Goal: Task Accomplishment & Management: Complete application form

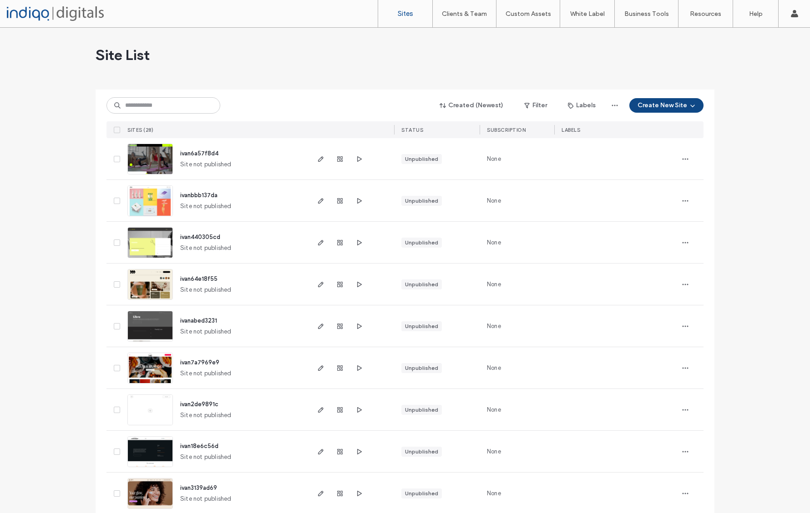
click at [654, 105] on button "Create New Site" at bounding box center [666, 105] width 74 height 15
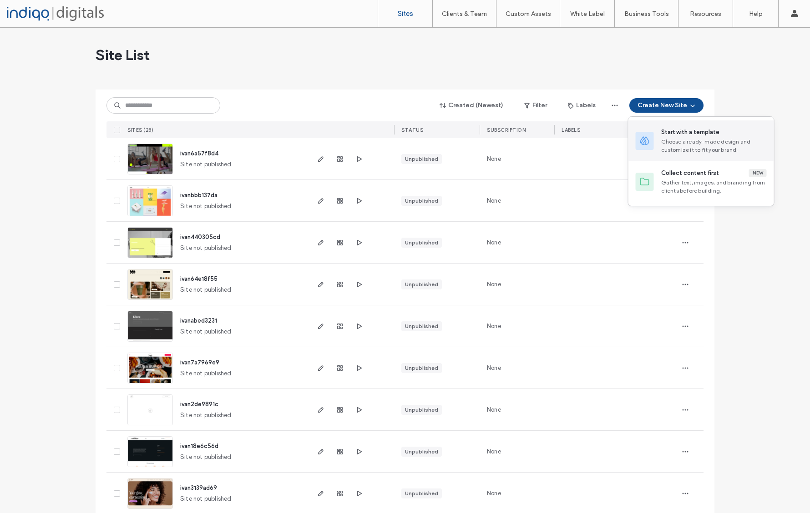
click at [674, 144] on div "Choose a ready-made design and customize it to fit your brand." at bounding box center [714, 146] width 106 height 16
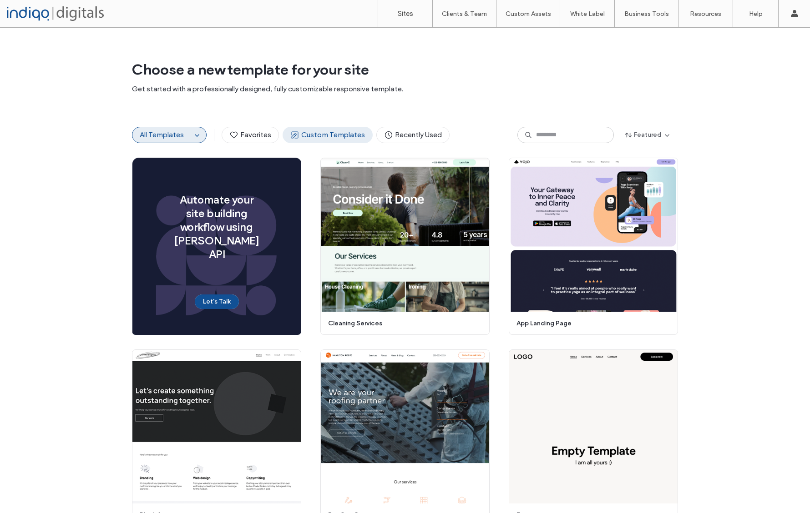
click at [325, 134] on span "Custom Templates" at bounding box center [327, 135] width 75 height 10
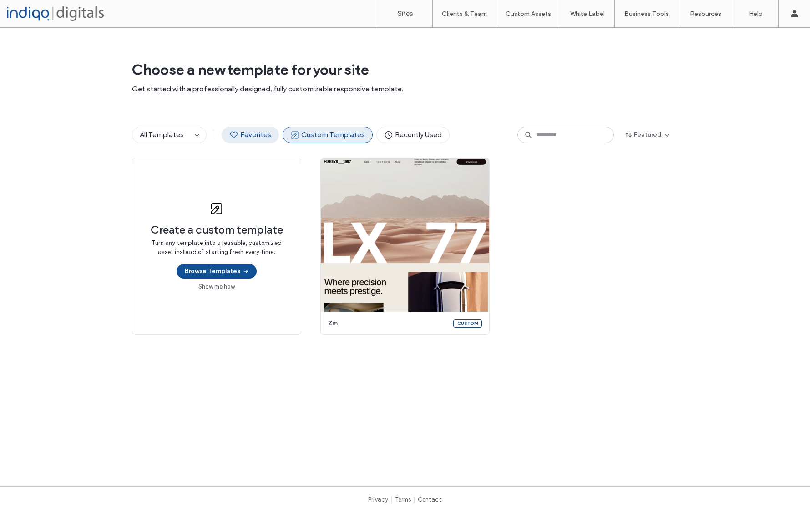
click at [243, 135] on span "Favorites" at bounding box center [250, 135] width 42 height 10
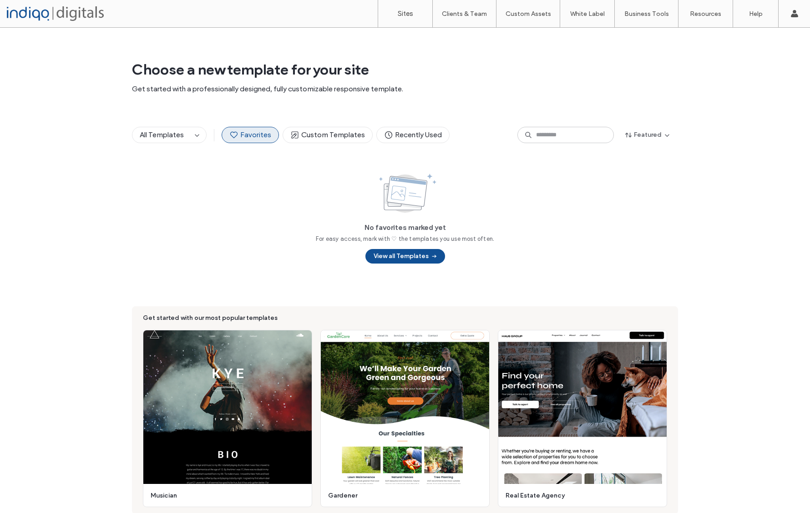
click at [56, 19] on div at bounding box center [58, 13] width 103 height 15
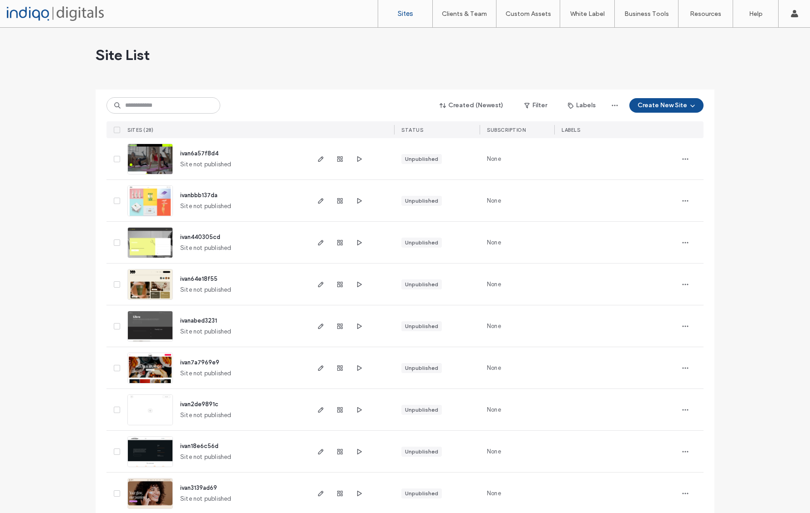
click at [661, 105] on button "Create New Site" at bounding box center [666, 105] width 74 height 15
click at [671, 181] on div "Gather text, images, and branding from clients before building." at bounding box center [714, 187] width 106 height 16
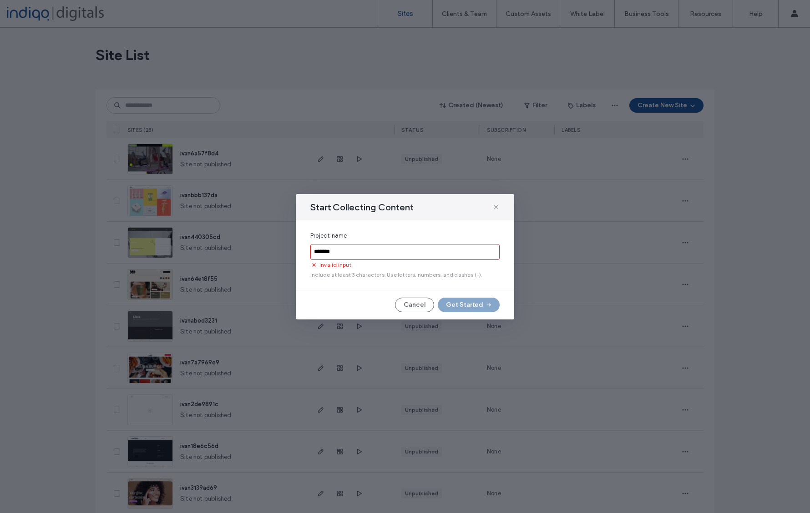
click at [386, 255] on input "*******" at bounding box center [404, 252] width 189 height 16
click at [387, 255] on input "*******" at bounding box center [404, 252] width 189 height 16
click at [334, 268] on span "Invalid input" at bounding box center [335, 265] width 32 height 8
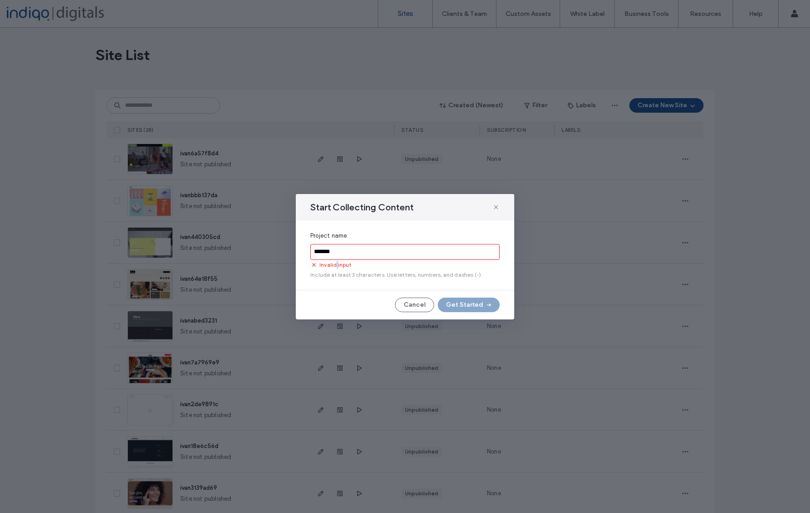
click at [334, 268] on span "Invalid input" at bounding box center [335, 265] width 32 height 8
click at [342, 254] on input "*******" at bounding box center [404, 252] width 189 height 16
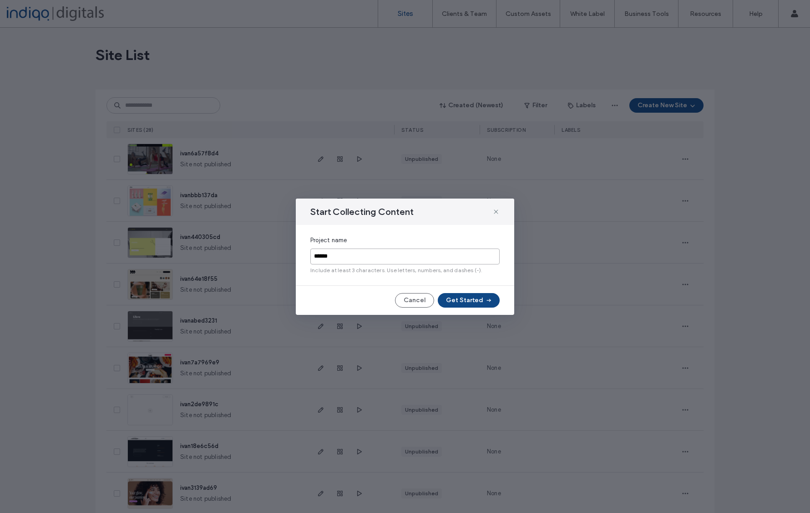
type input "******"
click at [462, 302] on button "Get Started" at bounding box center [468, 300] width 62 height 15
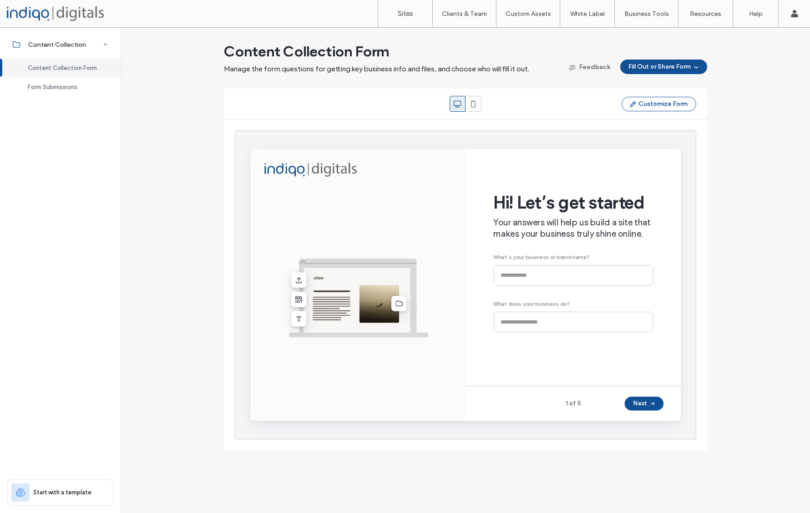
click at [538, 281] on div "Hi! Let’s get started Your answers will help us build a site that makes your bu…" at bounding box center [590, 268] width 168 height 202
click at [534, 282] on div "Hi! Let’s get started Your answers will help us build a site that makes your bu…" at bounding box center [590, 268] width 168 height 202
click at [533, 282] on div "Hi! Let’s get started Your answers will help us build a site that makes your bu…" at bounding box center [590, 268] width 168 height 202
click at [534, 280] on div "Hi! Let’s get started Your answers will help us build a site that makes your bu…" at bounding box center [590, 268] width 168 height 202
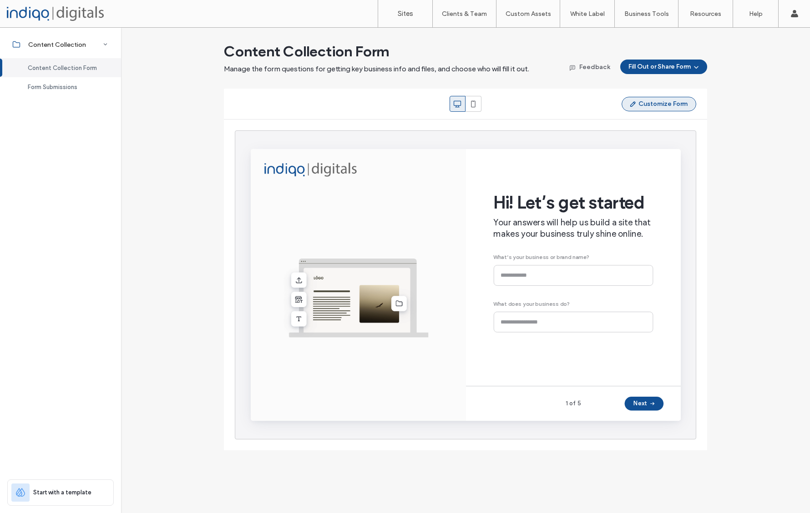
click at [648, 106] on button "Customize Form" at bounding box center [658, 104] width 75 height 15
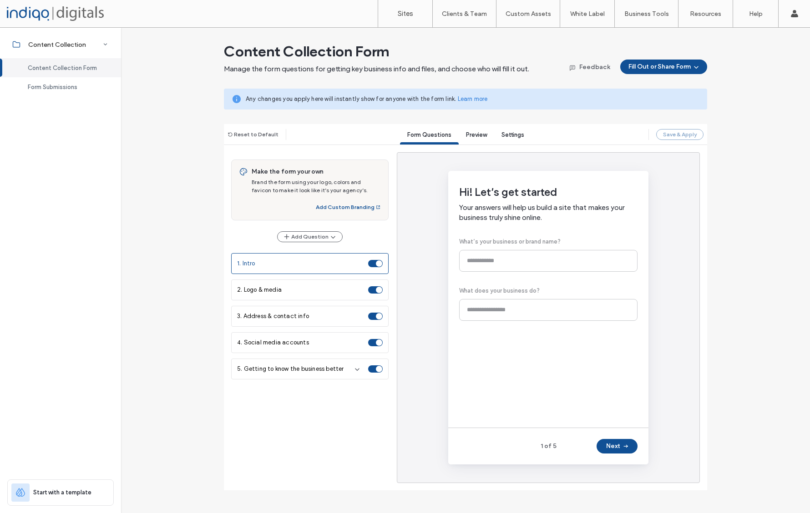
click at [507, 260] on div "Hi! Let’s get started Your answers will help us build a site that makes your bu…" at bounding box center [548, 300] width 178 height 228
click at [499, 259] on div "Hi! Let’s get started Your answers will help us build a site that makes your bu…" at bounding box center [548, 300] width 178 height 228
click at [486, 260] on div "Hi! Let’s get started Your answers will help us build a site that makes your bu…" at bounding box center [548, 300] width 178 height 228
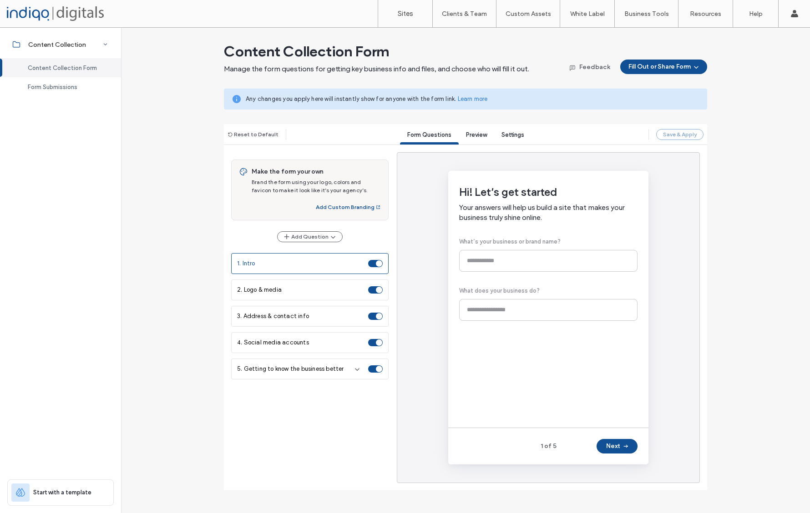
click at [486, 260] on div "Hi! Let’s get started Your answers will help us build a site that makes your bu…" at bounding box center [548, 300] width 178 height 228
click at [492, 261] on div "Hi! Let’s get started Your answers will help us build a site that makes your bu…" at bounding box center [548, 300] width 178 height 228
click at [497, 263] on div "Hi! Let’s get started Your answers will help us build a site that makes your bu…" at bounding box center [548, 300] width 178 height 228
drag, startPoint x: 484, startPoint y: 263, endPoint x: 444, endPoint y: 277, distance: 42.3
click at [483, 264] on div "Hi! Let’s get started Your answers will help us build a site that makes your bu…" at bounding box center [548, 300] width 178 height 228
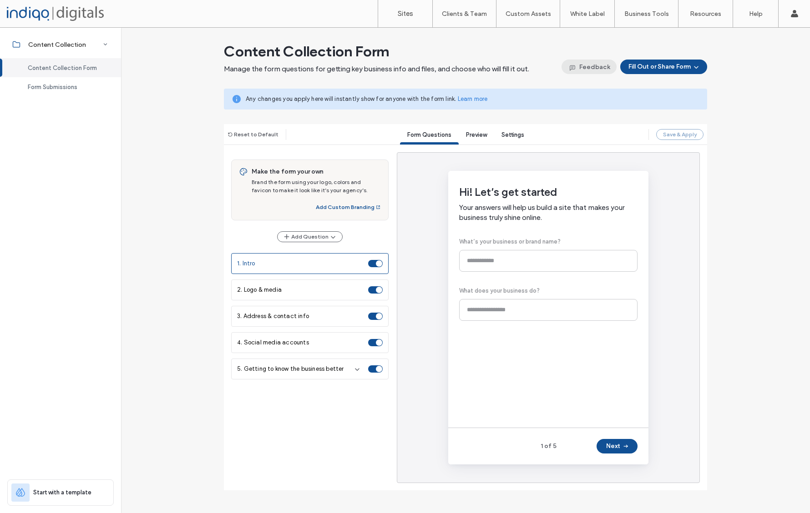
click at [588, 65] on button "Feedback" at bounding box center [588, 67] width 55 height 15
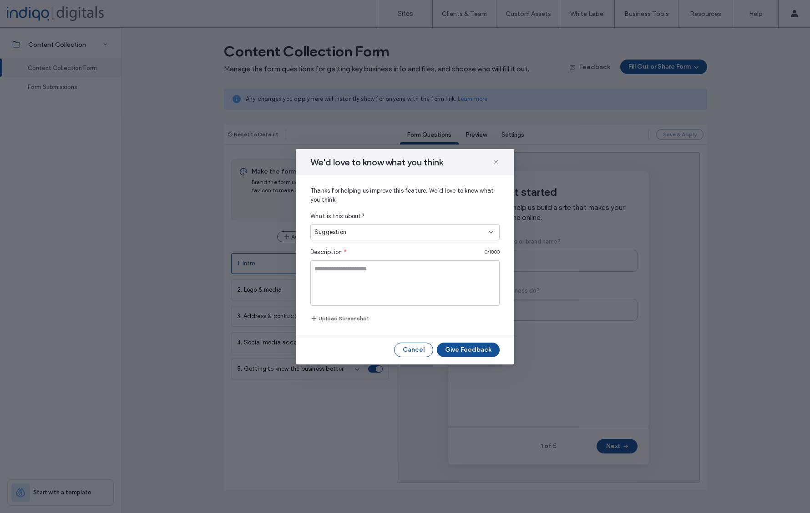
click at [417, 349] on button "Cancel" at bounding box center [413, 350] width 39 height 15
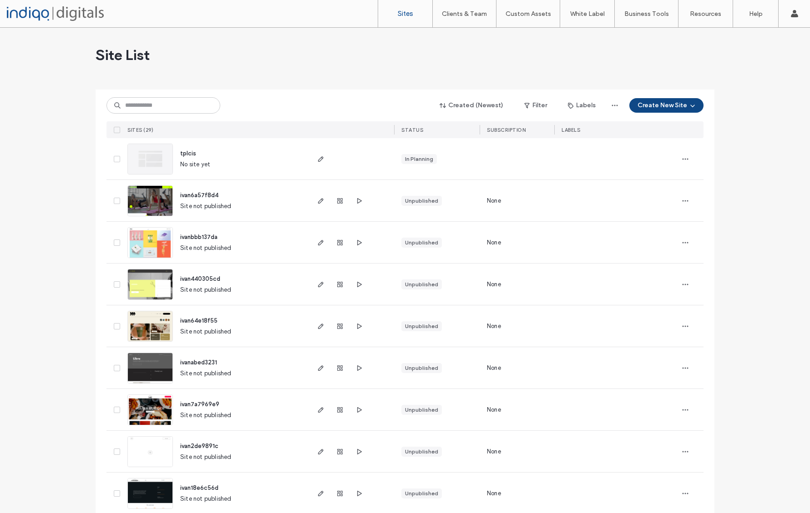
click at [646, 107] on button "Create New Site" at bounding box center [666, 105] width 74 height 15
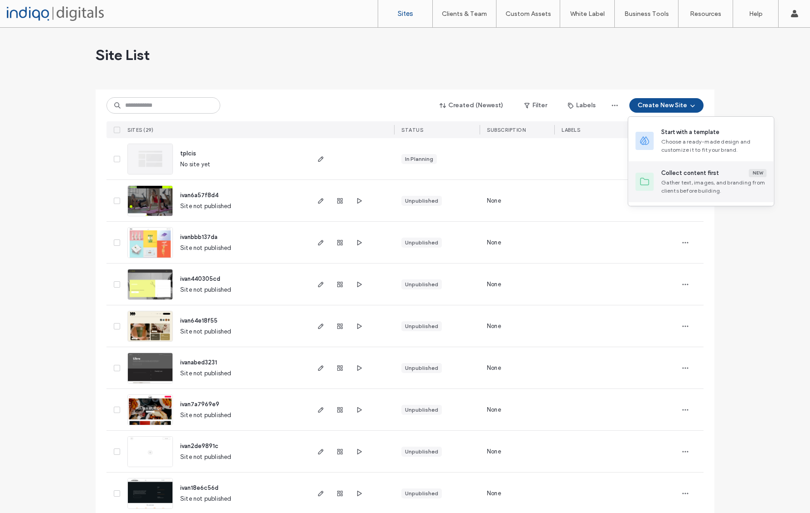
click at [709, 193] on div "Gather text, images, and branding from clients before building." at bounding box center [714, 187] width 106 height 16
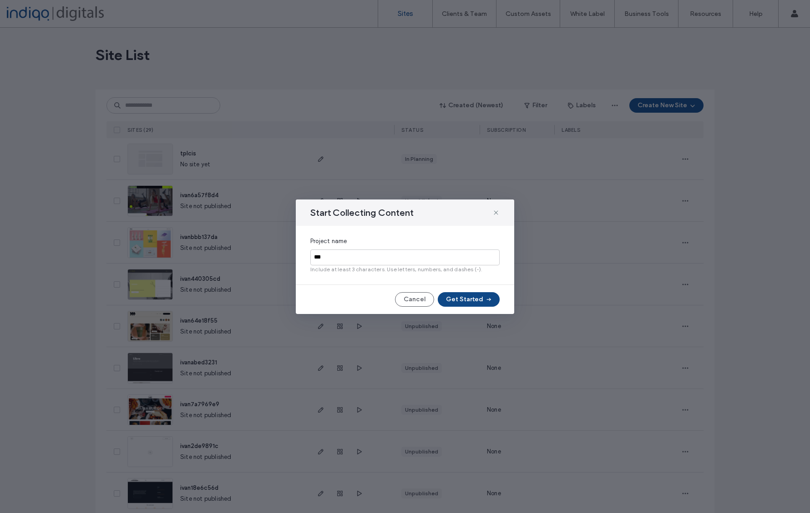
type input "***"
click at [480, 301] on button "Get Started" at bounding box center [468, 299] width 62 height 15
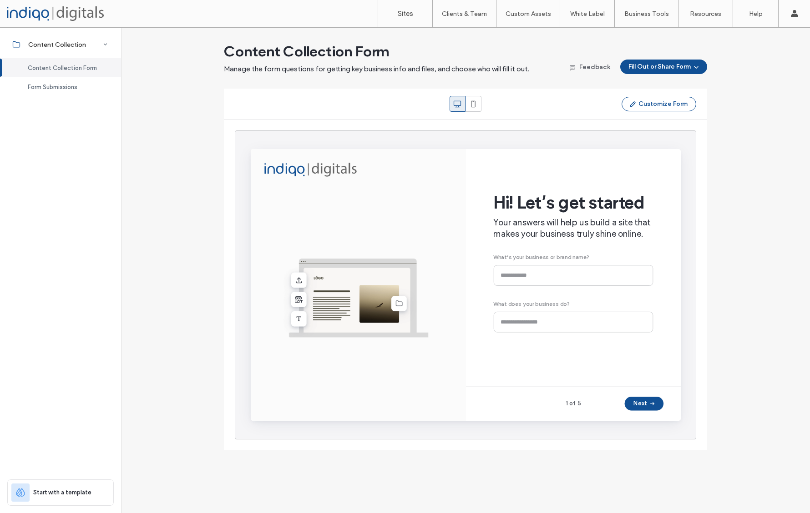
click at [525, 281] on div "Hi! Let’s get started Your answers will help us build a site that makes your bu…" at bounding box center [590, 268] width 168 height 202
click at [521, 284] on div "Hi! Let’s get started Your answers will help us build a site that makes your bu…" at bounding box center [590, 268] width 168 height 202
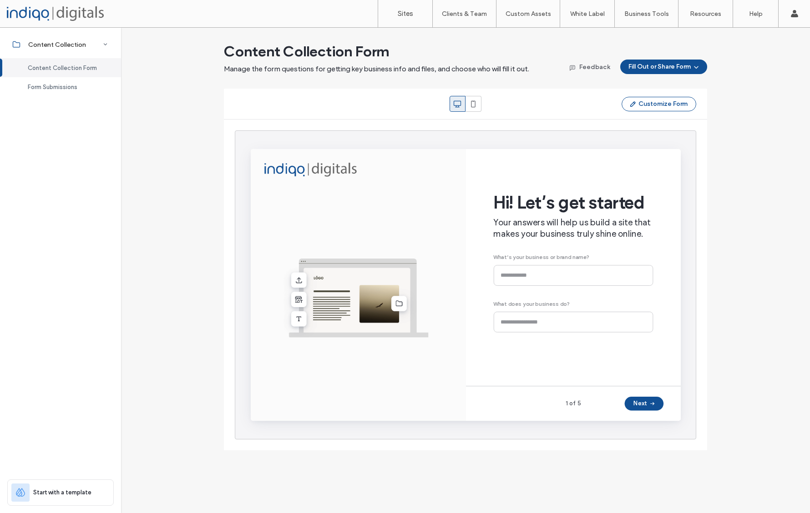
click at [522, 283] on div "Hi! Let’s get started Your answers will help us build a site that makes your bu…" at bounding box center [590, 268] width 168 height 202
click at [661, 421] on button "Next" at bounding box center [664, 417] width 41 height 15
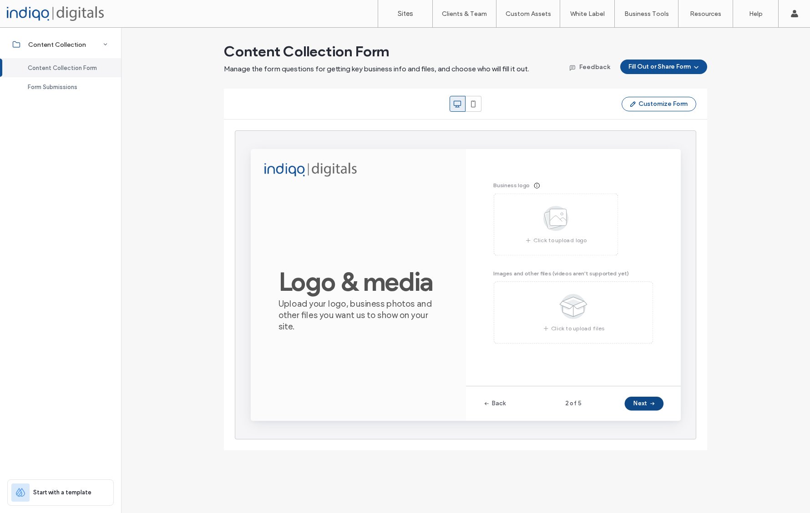
click at [661, 419] on button "Next" at bounding box center [664, 417] width 41 height 15
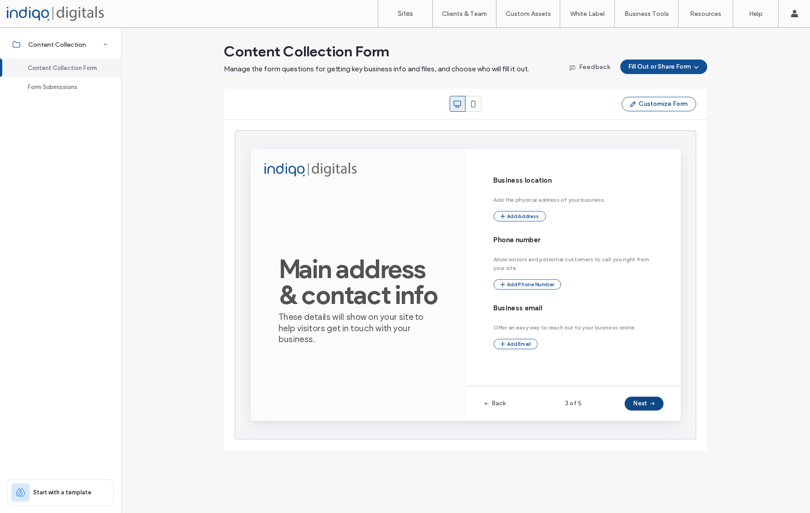
click at [661, 419] on button "Next" at bounding box center [664, 417] width 41 height 15
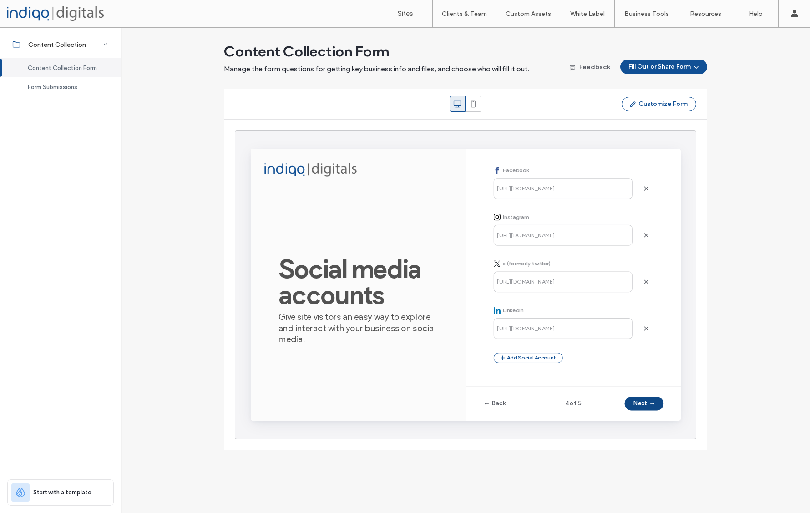
click at [661, 419] on button "Next" at bounding box center [664, 417] width 41 height 15
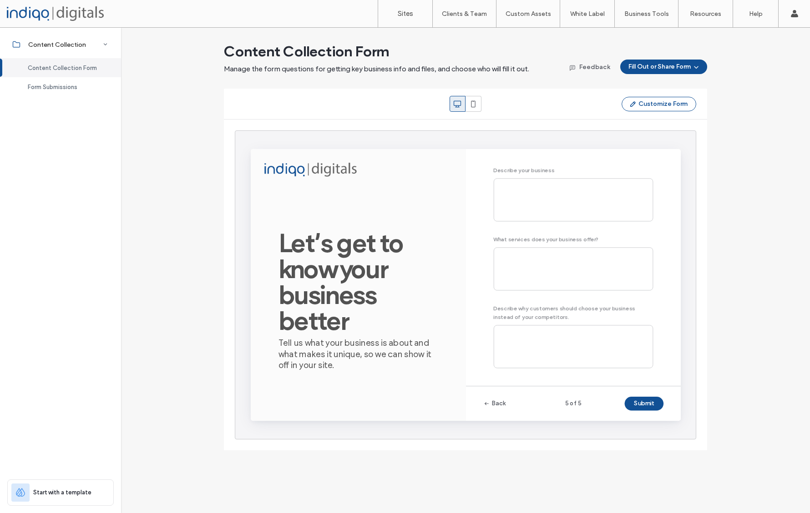
click at [661, 419] on button "Submit" at bounding box center [664, 417] width 41 height 15
click at [661, 417] on button "Submit" at bounding box center [664, 417] width 41 height 15
drag, startPoint x: 659, startPoint y: 417, endPoint x: 575, endPoint y: 347, distance: 109.4
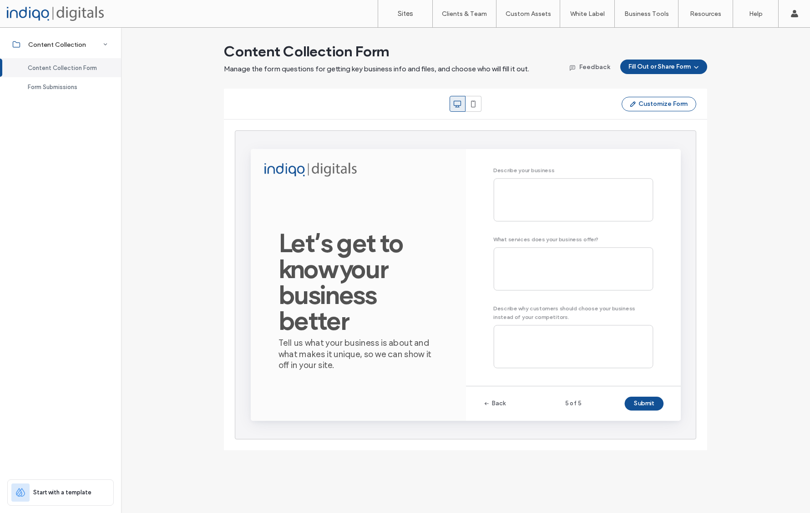
click at [656, 416] on button "Submit" at bounding box center [664, 417] width 41 height 15
click at [531, 203] on div "Describe your business What services does your business offer? Describe why cus…" at bounding box center [590, 273] width 168 height 213
click at [526, 203] on div "Describe your business What services does your business offer? Describe why cus…" at bounding box center [590, 273] width 168 height 213
click at [523, 198] on div "Describe your business What services does your business offer? Describe why cus…" at bounding box center [590, 273] width 168 height 213
click at [509, 419] on button "Back" at bounding box center [507, 417] width 24 height 15
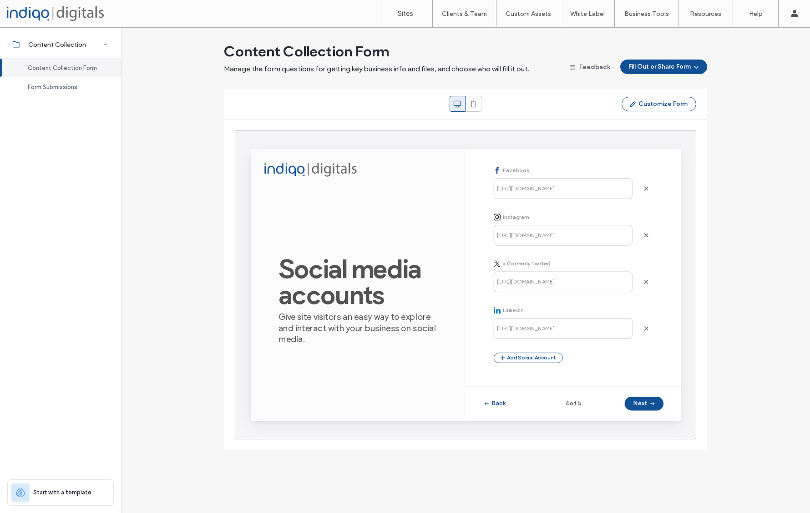
click at [509, 419] on button "Back" at bounding box center [507, 417] width 24 height 15
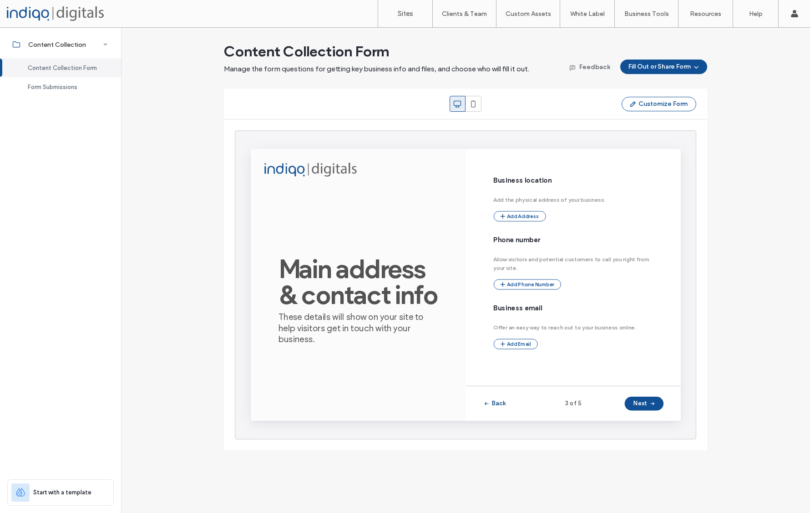
click at [509, 419] on button "Back" at bounding box center [507, 417] width 24 height 15
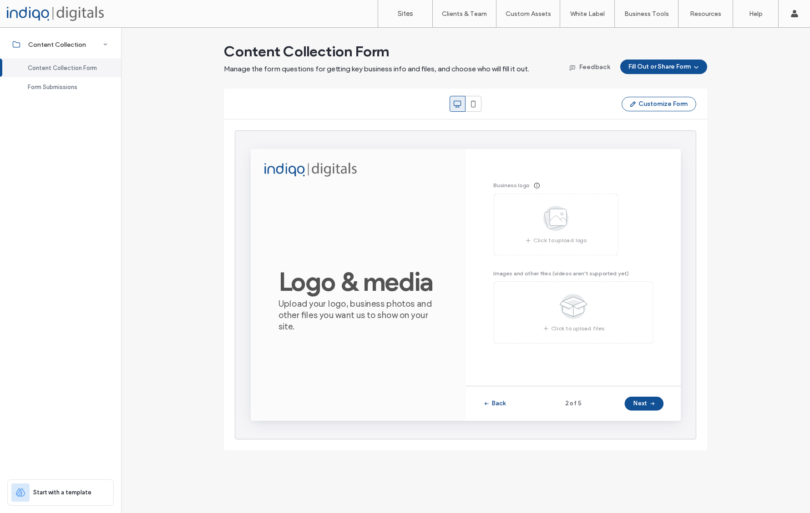
click at [509, 419] on button "Back" at bounding box center [507, 417] width 24 height 15
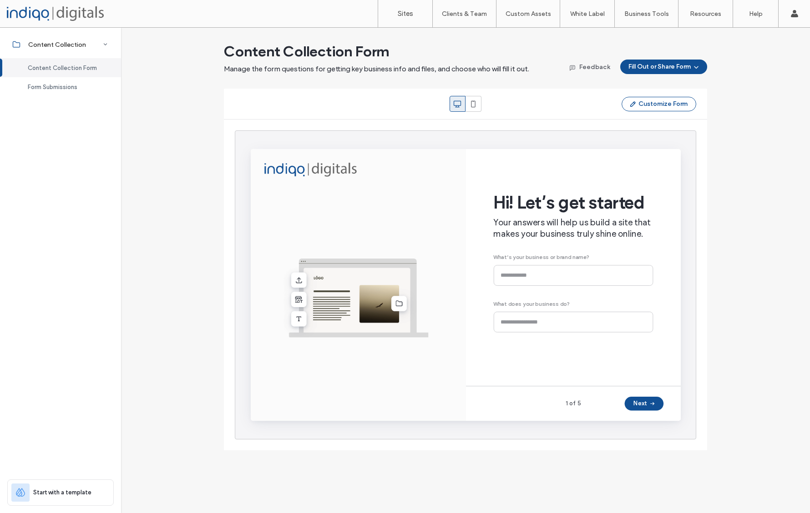
click at [530, 282] on div "Hi! Let’s get started Your answers will help us build a site that makes your bu…" at bounding box center [590, 268] width 168 height 202
drag, startPoint x: 524, startPoint y: 284, endPoint x: 524, endPoint y: 295, distance: 10.9
click at [535, 330] on div "Hi! Let’s get started Your answers will help us build a site that makes your bu…" at bounding box center [590, 268] width 168 height 202
click at [524, 281] on div "Hi! Let’s get started Your answers will help us build a site that makes your bu…" at bounding box center [590, 268] width 168 height 202
type input "*******"
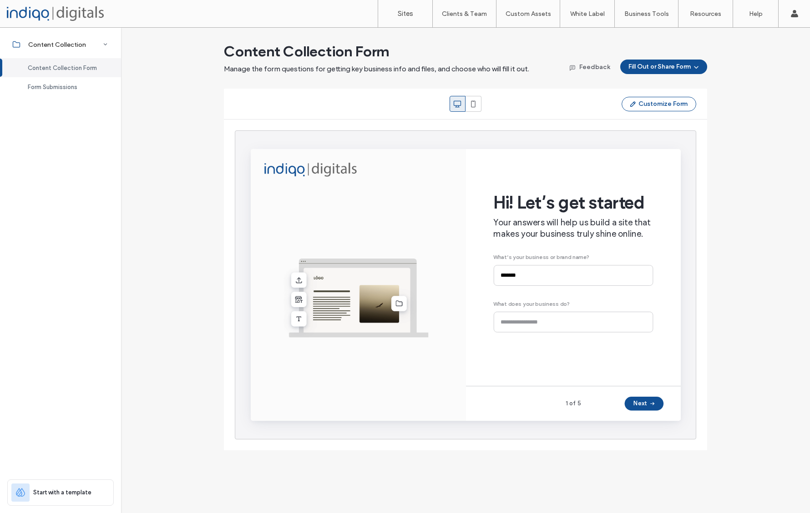
click at [536, 328] on div "Hi! Let’s get started Your answers will help us build a site that makes your bu…" at bounding box center [590, 268] width 168 height 202
click at [536, 330] on div "Hi! Let’s get started Your answers will help us build a site that makes your bu…" at bounding box center [590, 268] width 168 height 202
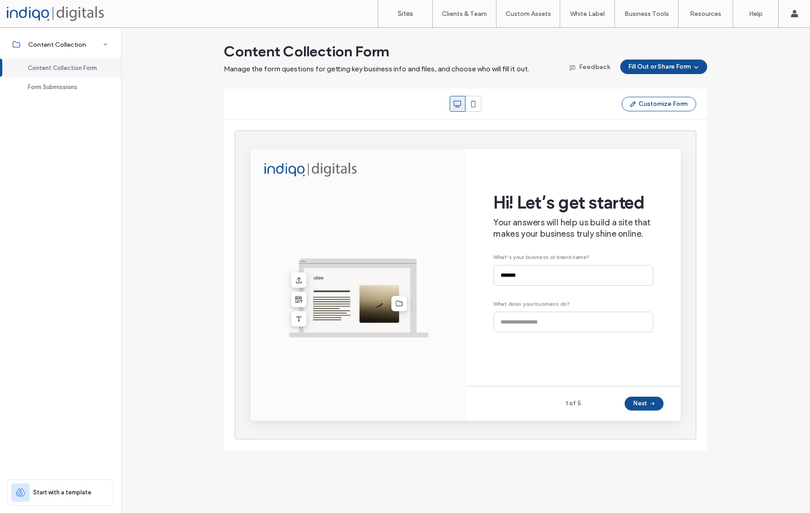
click at [536, 330] on div "Hi! Let’s get started Your answers will help us build a site that makes your bu…" at bounding box center [590, 268] width 168 height 202
click at [533, 332] on div "Hi! Let’s get started Your answers will help us build a site that makes your bu…" at bounding box center [590, 268] width 168 height 202
click at [530, 332] on div "Hi! Let’s get started Your answers will help us build a site that makes your bu…" at bounding box center [590, 268] width 168 height 202
click at [529, 332] on div "Hi! Let’s get started Your answers will help us build a site that makes your bu…" at bounding box center [590, 268] width 168 height 202
click at [522, 332] on div "Hi! Let’s get started Your answers will help us build a site that makes your bu…" at bounding box center [590, 268] width 168 height 202
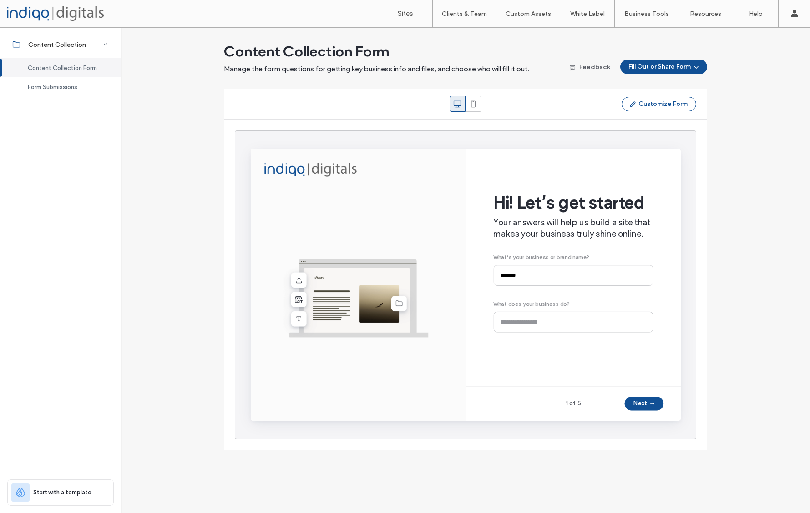
click at [523, 332] on div "Hi! Let’s get started Your answers will help us build a site that makes your bu…" at bounding box center [590, 268] width 168 height 202
click at [533, 332] on div "Hi! Let’s get started Your answers will help us build a site that makes your bu…" at bounding box center [590, 268] width 168 height 202
click at [565, 326] on div "Hi! Let’s get started Your answers will help us build a site that makes your bu…" at bounding box center [590, 268] width 168 height 202
click at [544, 325] on div "Hi! Let’s get started Your answers will help us build a site that makes your bu…" at bounding box center [590, 268] width 168 height 202
drag, startPoint x: 535, startPoint y: 331, endPoint x: 513, endPoint y: 330, distance: 21.4
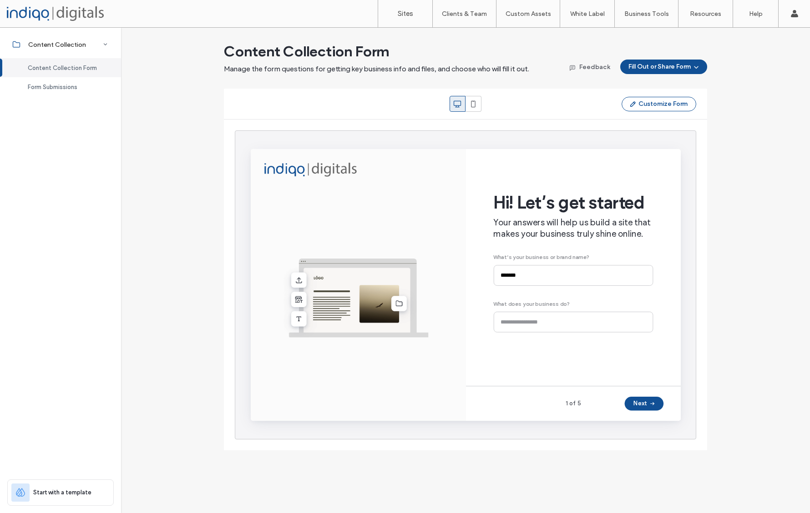
click at [529, 332] on div "Hi! Let’s get started Your answers will help us build a site that makes your bu…" at bounding box center [590, 268] width 168 height 202
click at [513, 328] on div "Hi! Let’s get started Your answers will help us build a site that makes your bu…" at bounding box center [590, 268] width 168 height 202
drag, startPoint x: 548, startPoint y: 336, endPoint x: 562, endPoint y: 337, distance: 14.6
click at [566, 338] on div "Hi! Let’s get started Your answers will help us build a site that makes your bu…" at bounding box center [590, 268] width 168 height 202
click at [548, 330] on div "Hi! Let’s get started Your answers will help us build a site that makes your bu…" at bounding box center [590, 268] width 168 height 202
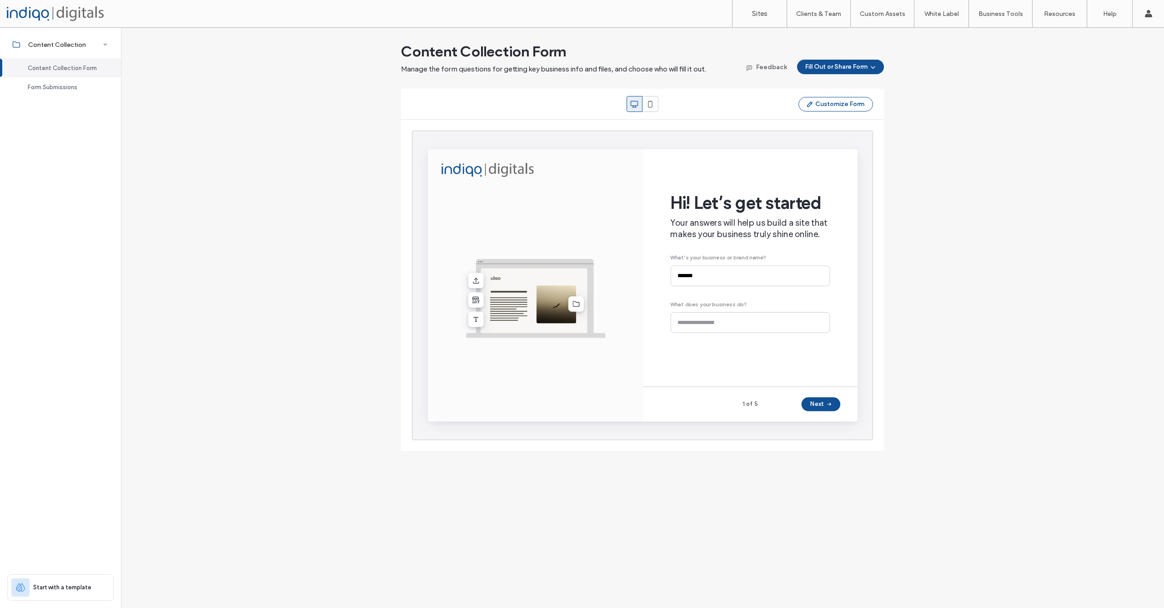
click at [722, 328] on div "Hi! Let’s get started Your answers will help us build a site that makes your bu…" at bounding box center [767, 268] width 168 height 202
click at [714, 281] on div "Hi! Let’s get started Your answers will help us build a site that makes your bu…" at bounding box center [767, 268] width 168 height 202
click at [704, 331] on div "Hi! Let’s get started Your answers will help us build a site that makes your bu…" at bounding box center [767, 268] width 168 height 202
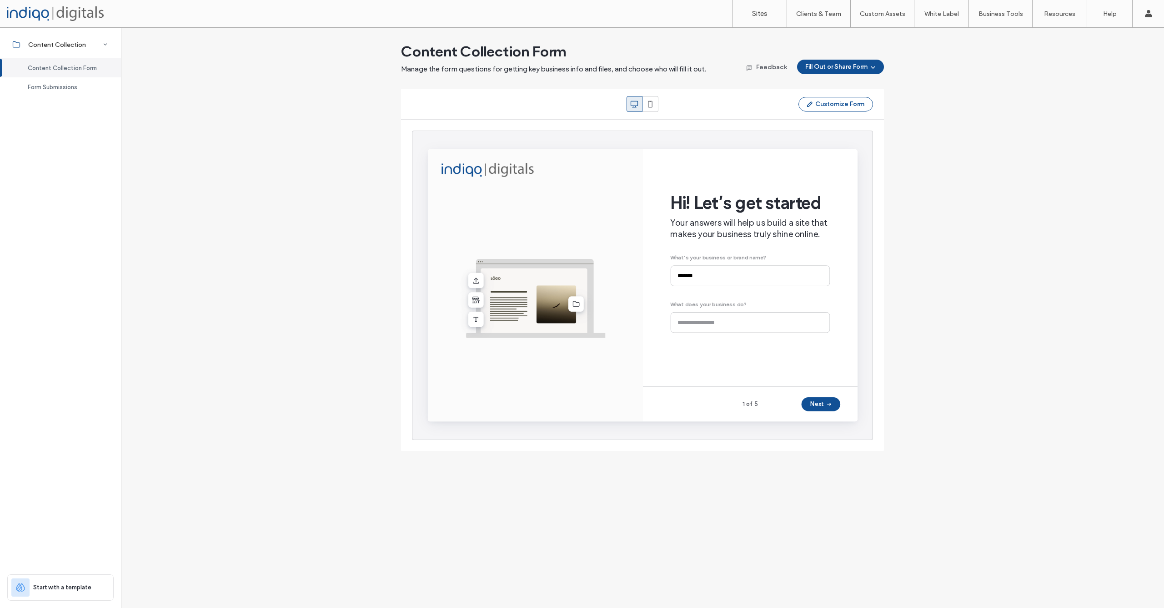
click at [704, 330] on div "Hi! Let’s get started Your answers will help us build a site that makes your bu…" at bounding box center [767, 268] width 168 height 202
click at [706, 332] on div "Hi! Let’s get started Your answers will help us build a site that makes your bu…" at bounding box center [767, 268] width 168 height 202
click at [809, 417] on button "Next" at bounding box center [841, 417] width 41 height 15
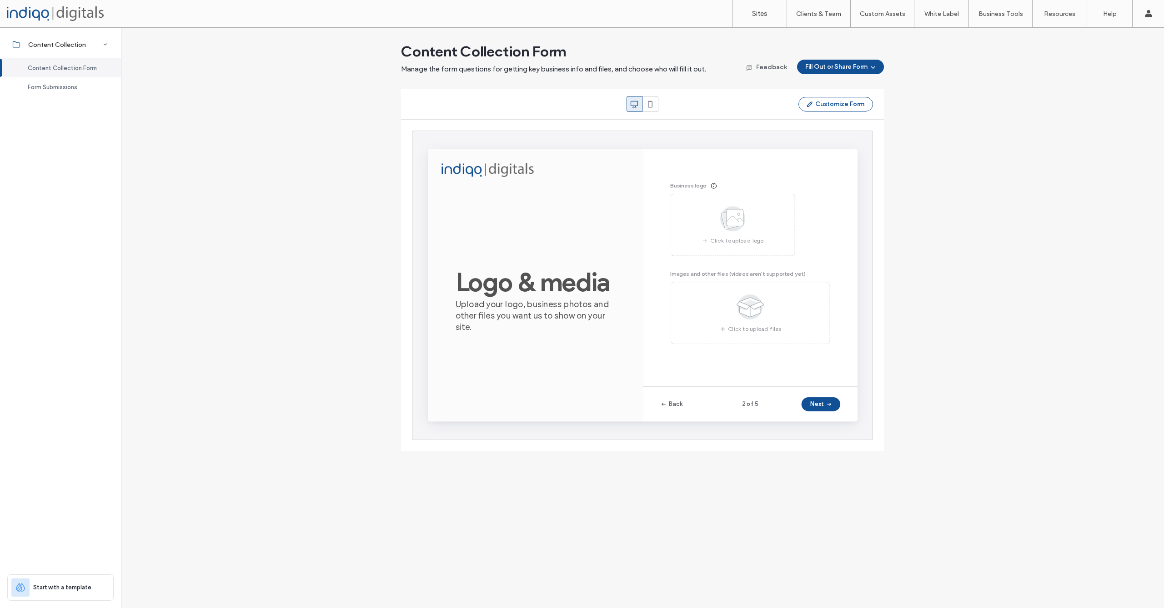
click at [679, 419] on icon "button" at bounding box center [675, 416] width 7 height 7
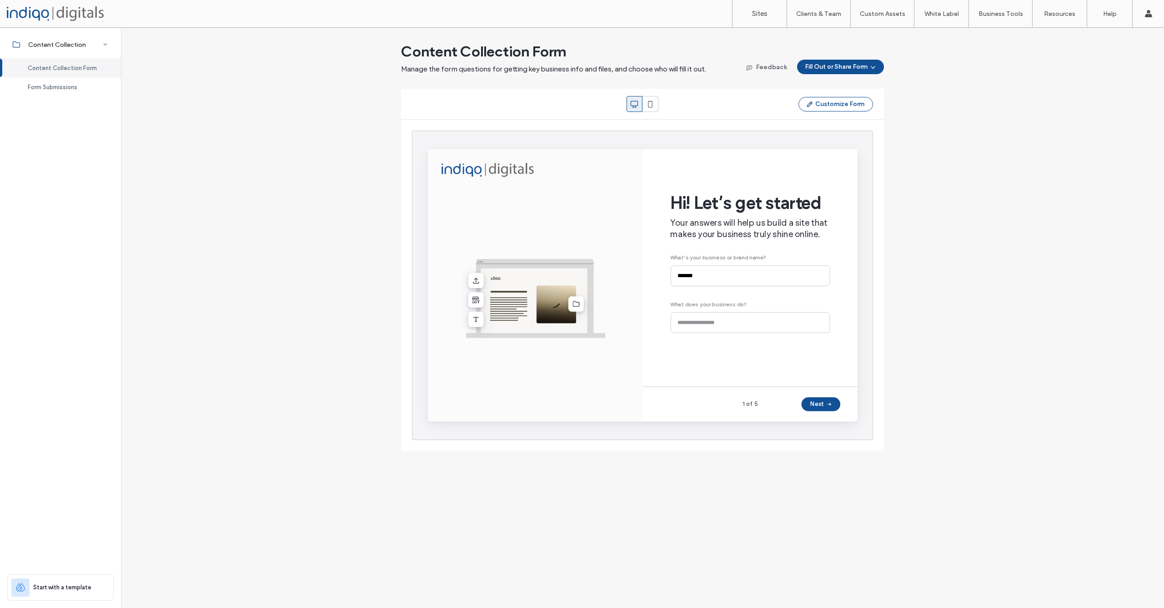
click at [705, 334] on div "Hi! Let’s get started Your answers will help us build a site that makes your bu…" at bounding box center [767, 268] width 168 height 202
click at [704, 332] on div "Hi! Let’s get started Your answers will help us build a site that makes your bu…" at bounding box center [767, 268] width 168 height 202
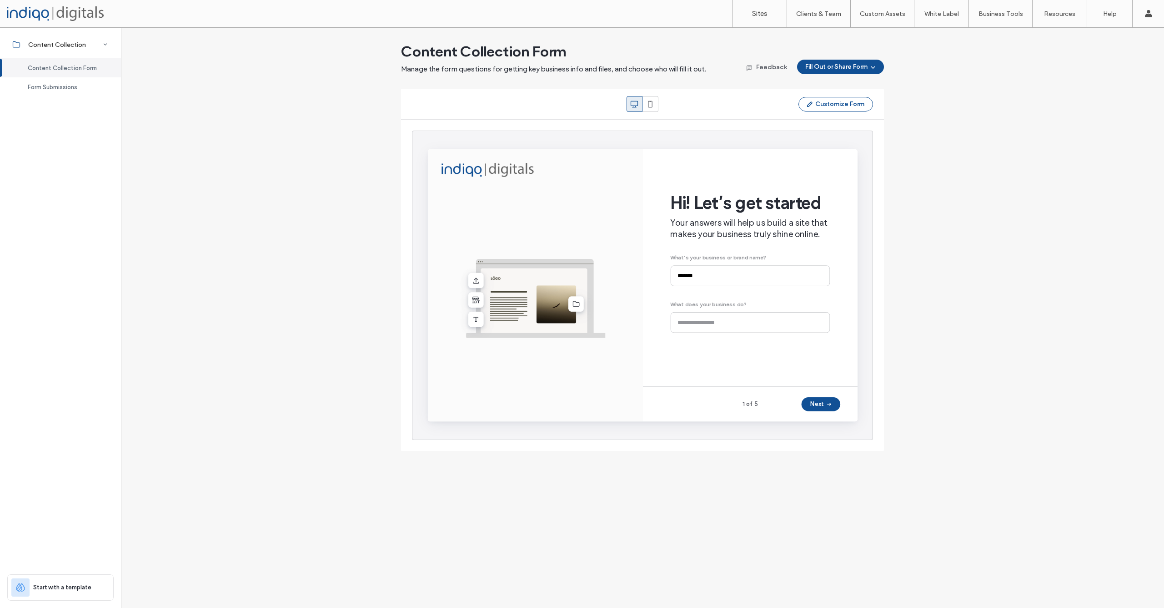
click at [707, 331] on div "Hi! Let’s get started Your answers will help us build a site that makes your bu…" at bounding box center [767, 268] width 168 height 202
click at [69, 513] on div "Start with a template" at bounding box center [58, 587] width 95 height 18
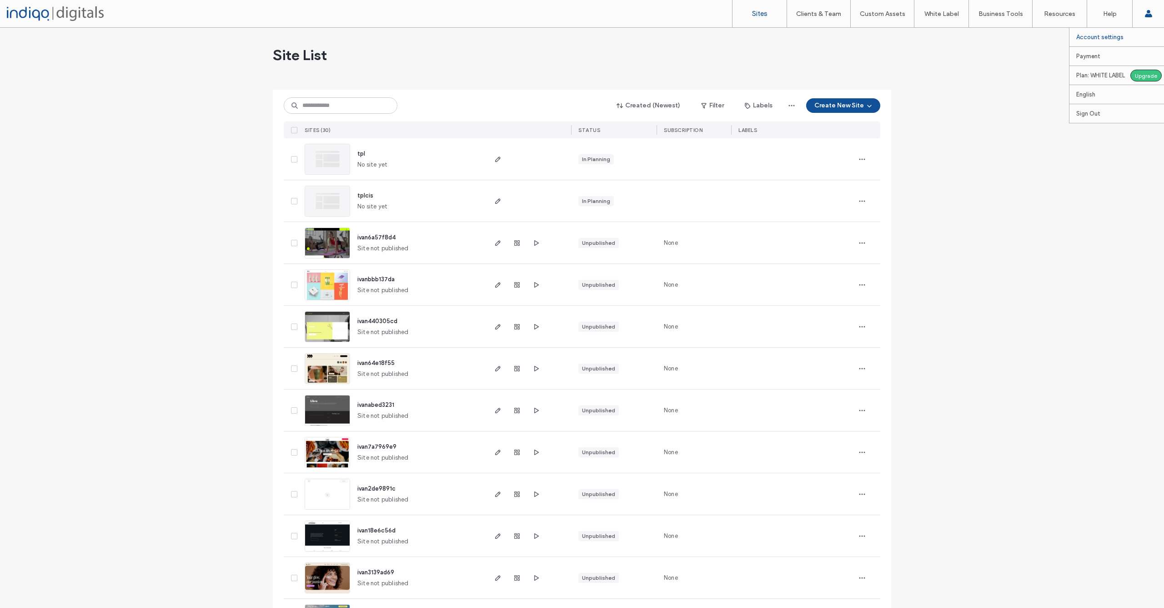
click at [1109, 38] on label "Account settings" at bounding box center [1099, 37] width 47 height 7
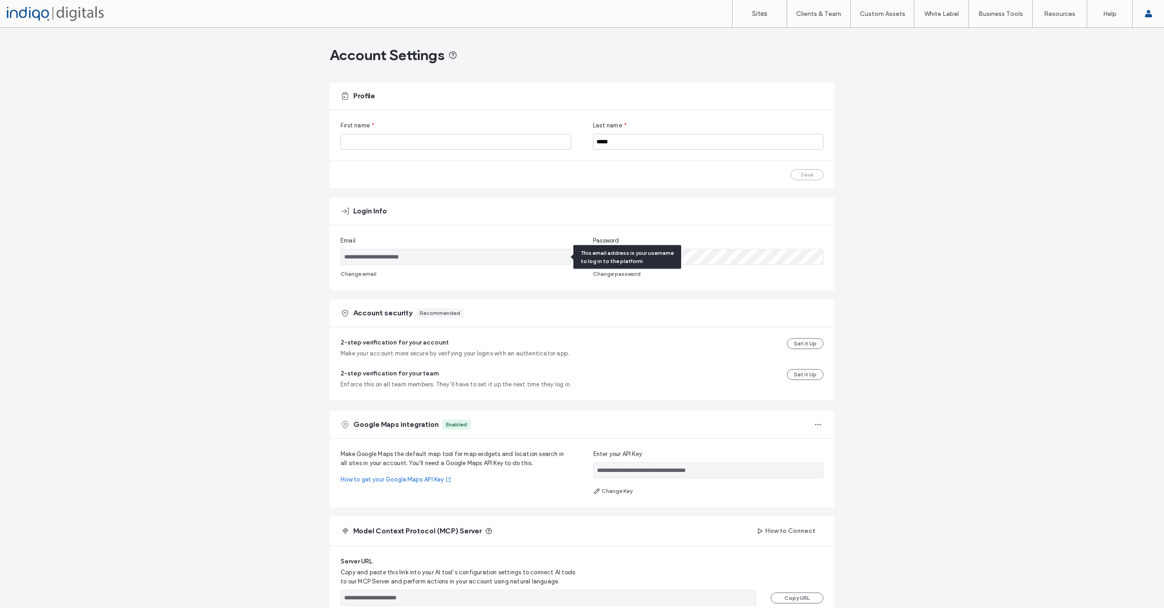
click at [456, 257] on input "**********" at bounding box center [456, 257] width 231 height 16
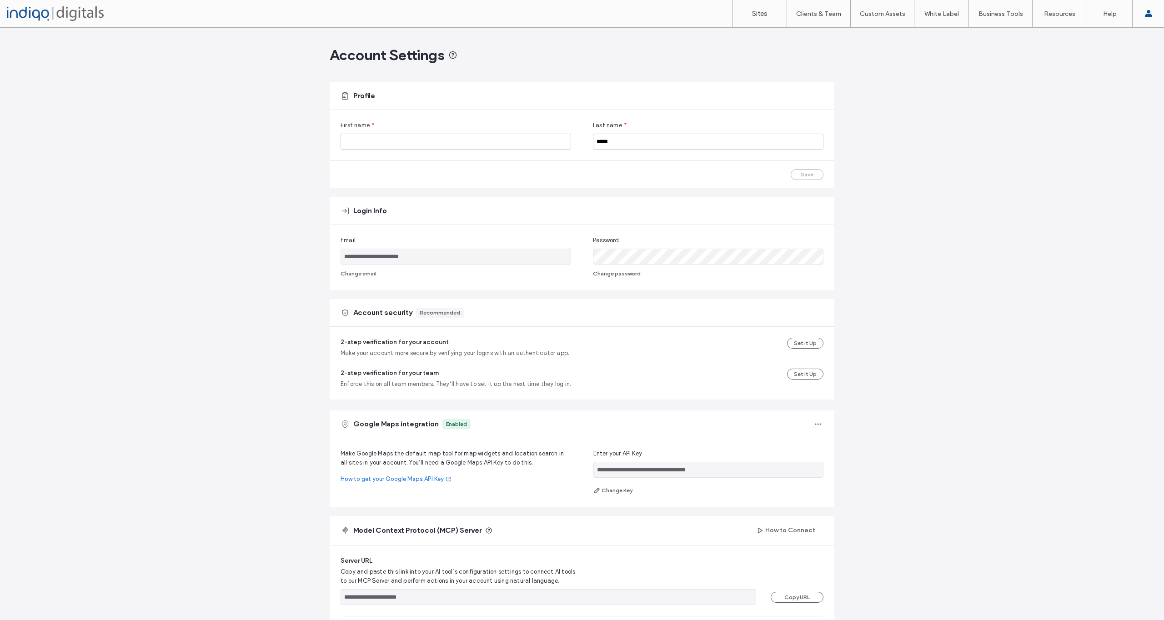
drag, startPoint x: 280, startPoint y: 307, endPoint x: 293, endPoint y: 302, distance: 14.4
click at [280, 307] on div "**********" at bounding box center [582, 369] width 1164 height 683
